Goal: Information Seeking & Learning: Check status

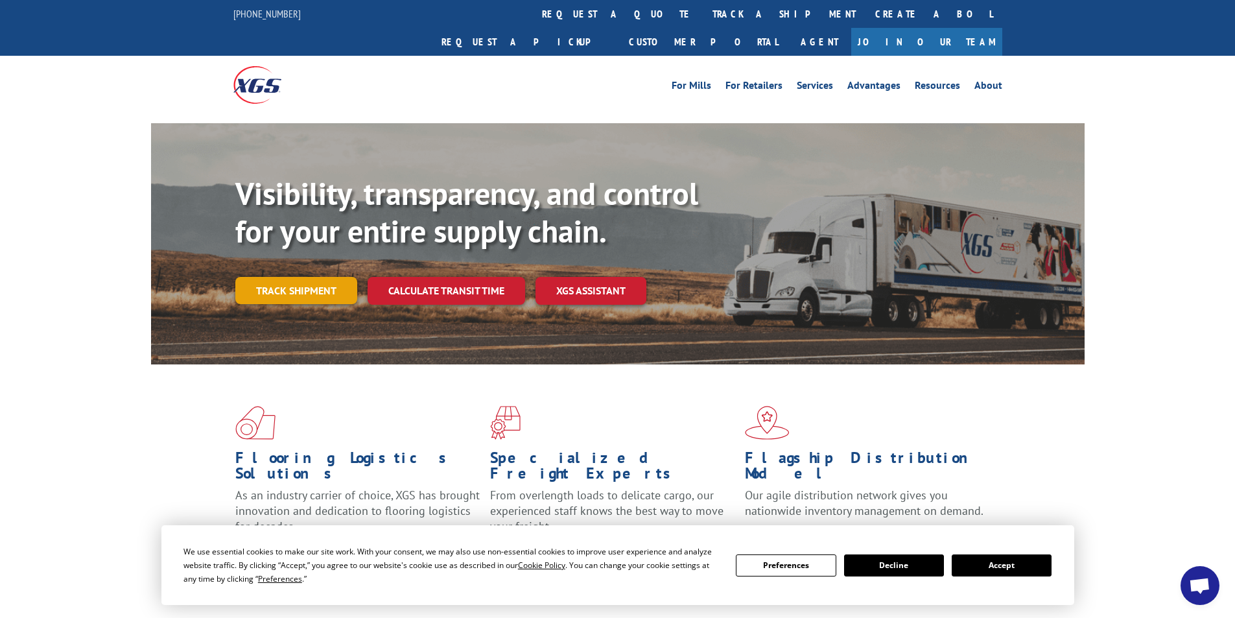
click at [308, 277] on link "Track shipment" at bounding box center [296, 290] width 122 height 27
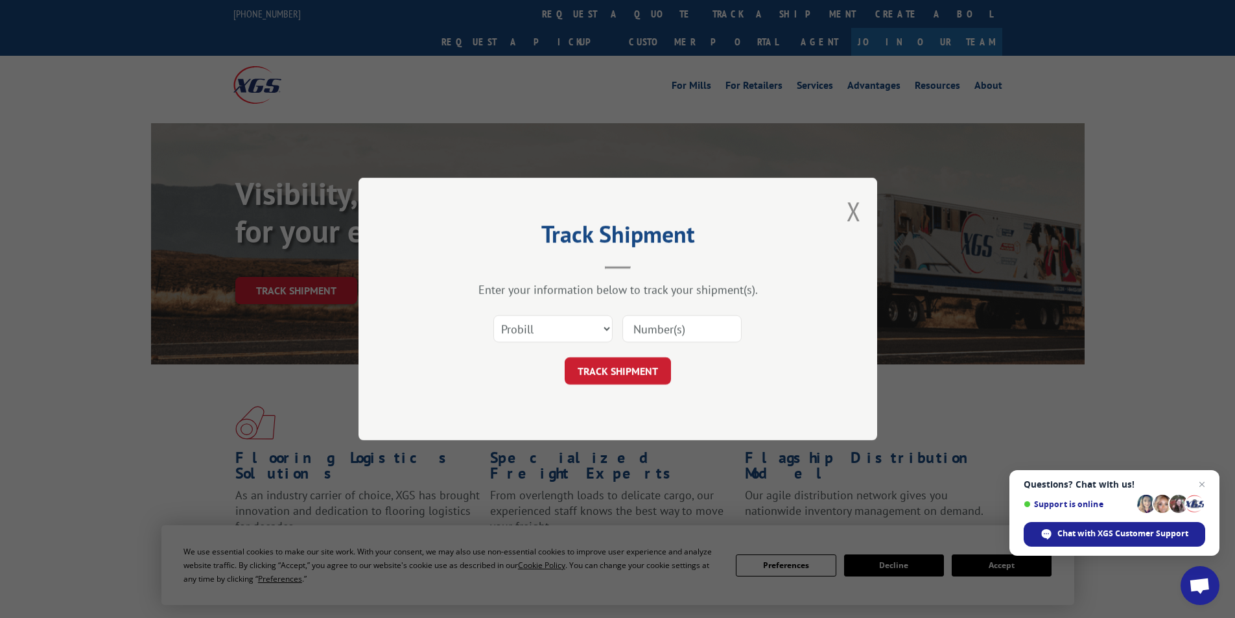
drag, startPoint x: 706, startPoint y: 325, endPoint x: 705, endPoint y: 316, distance: 9.2
click at [706, 325] on input at bounding box center [681, 328] width 119 height 27
type input "2871281"
click at [579, 378] on button "TRACK SHIPMENT" at bounding box center [617, 370] width 106 height 27
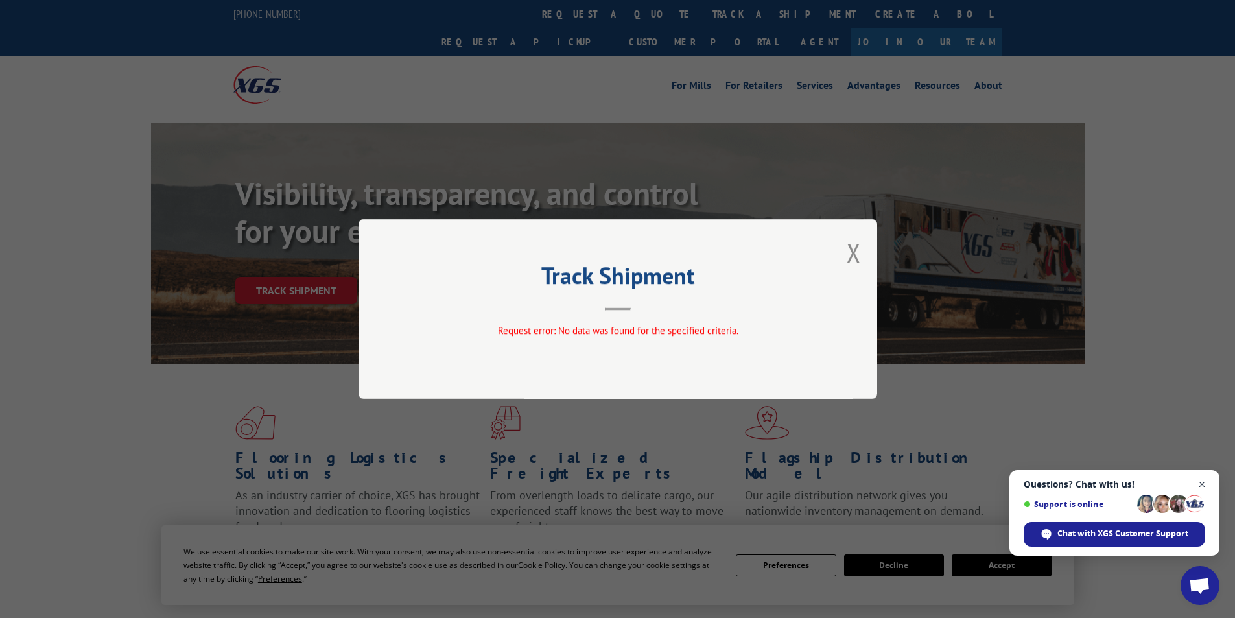
click at [1206, 483] on span "Close chat" at bounding box center [1202, 484] width 16 height 16
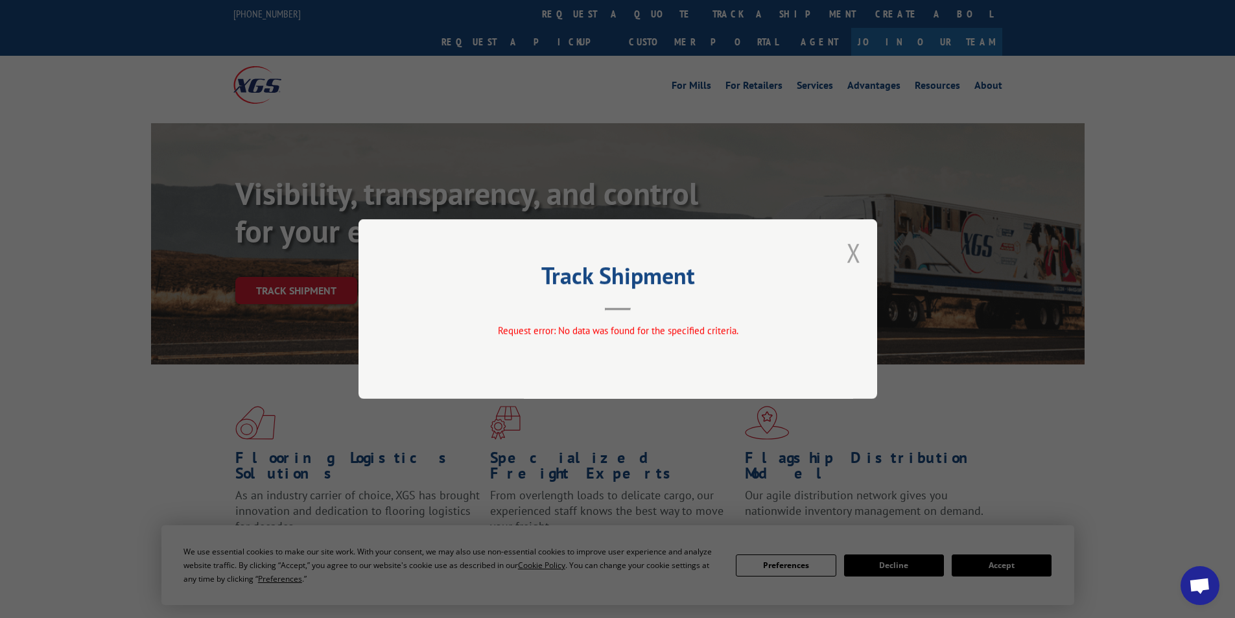
click at [849, 253] on button "Close modal" at bounding box center [853, 252] width 14 height 34
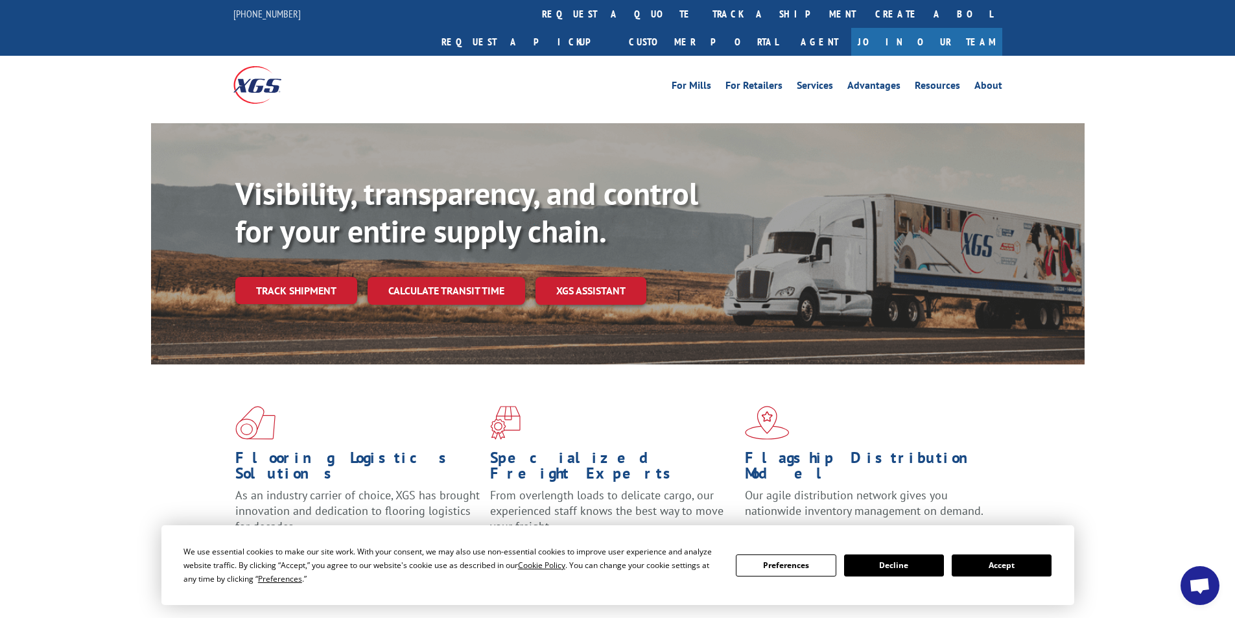
click at [1021, 558] on button "Accept" at bounding box center [1001, 565] width 100 height 22
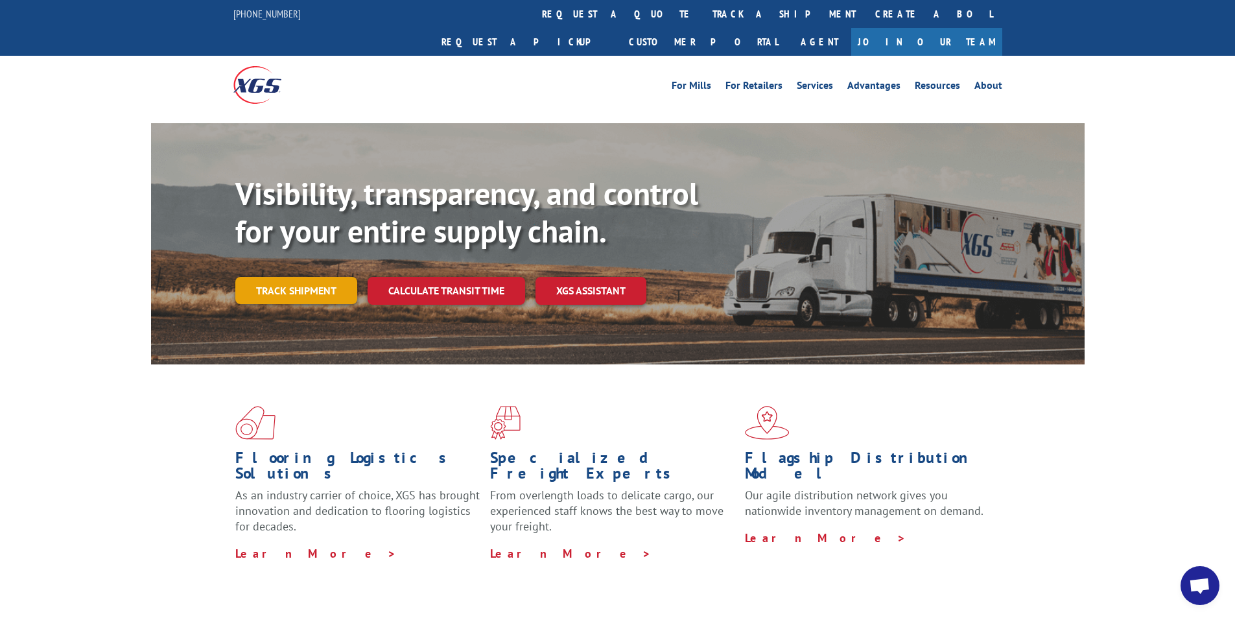
click at [296, 277] on link "Track shipment" at bounding box center [296, 290] width 122 height 27
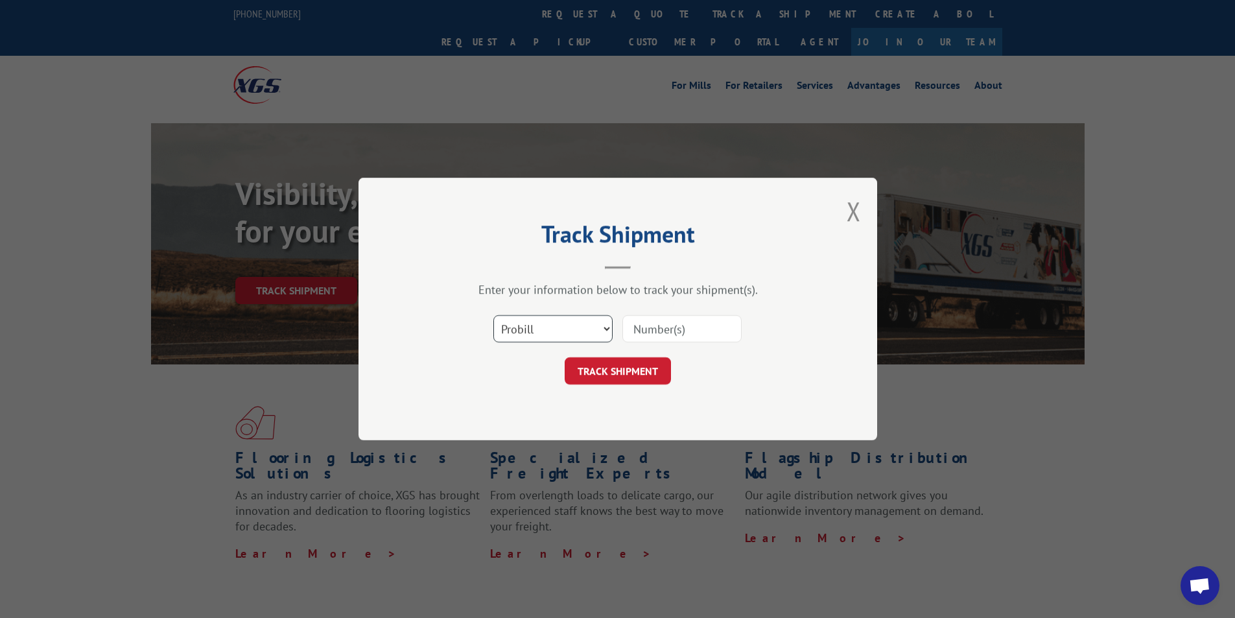
click at [552, 324] on select "Select category... Probill BOL PO" at bounding box center [552, 328] width 119 height 27
select select "bol"
click at [493, 315] on select "Select category... Probill BOL PO" at bounding box center [552, 328] width 119 height 27
click at [660, 331] on input at bounding box center [681, 328] width 119 height 27
type input "2871281"
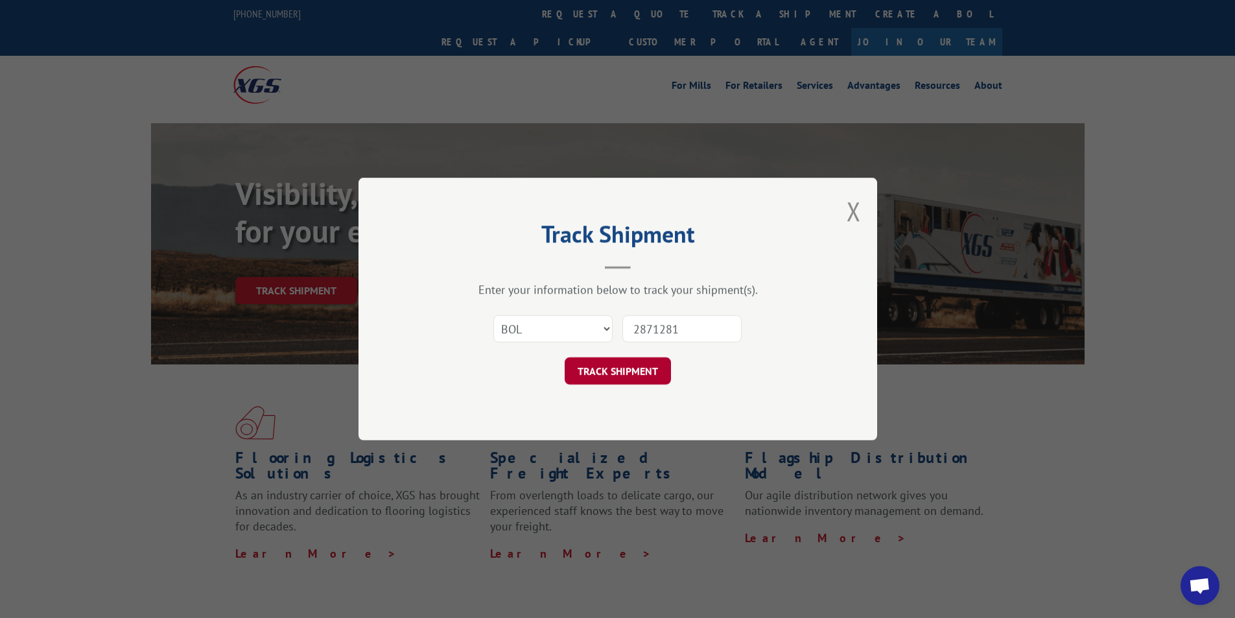
click at [618, 370] on button "TRACK SHIPMENT" at bounding box center [617, 370] width 106 height 27
